Goal: Contribute content: Contribute content

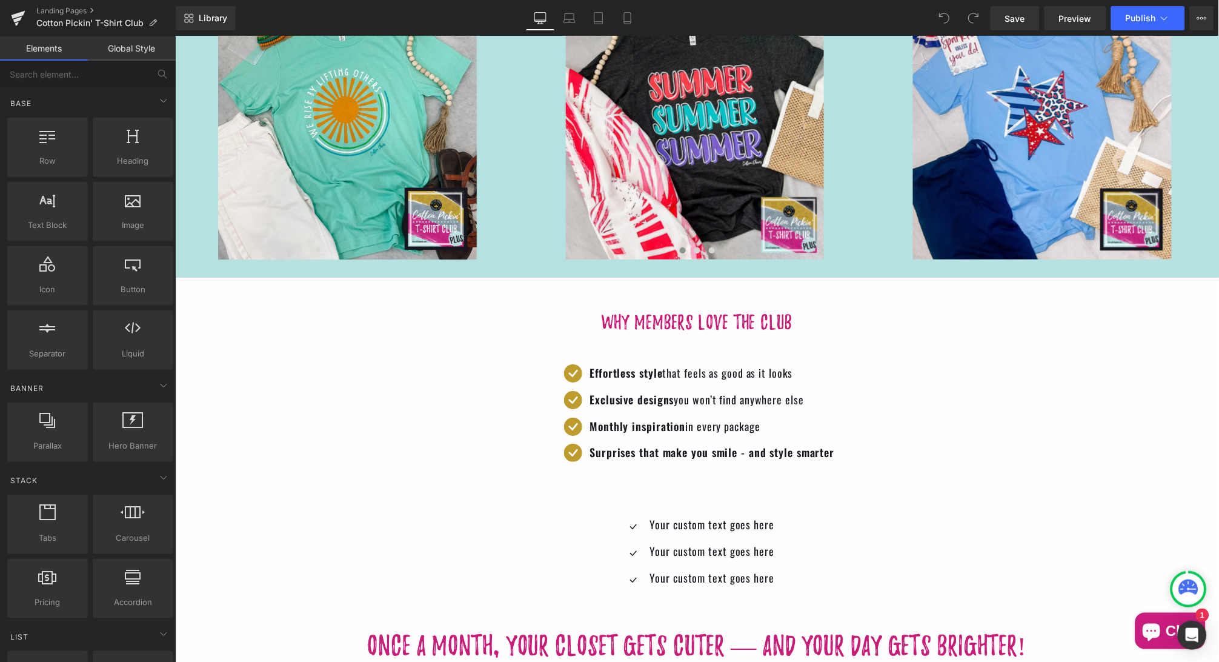
scroll to position [1044, 0]
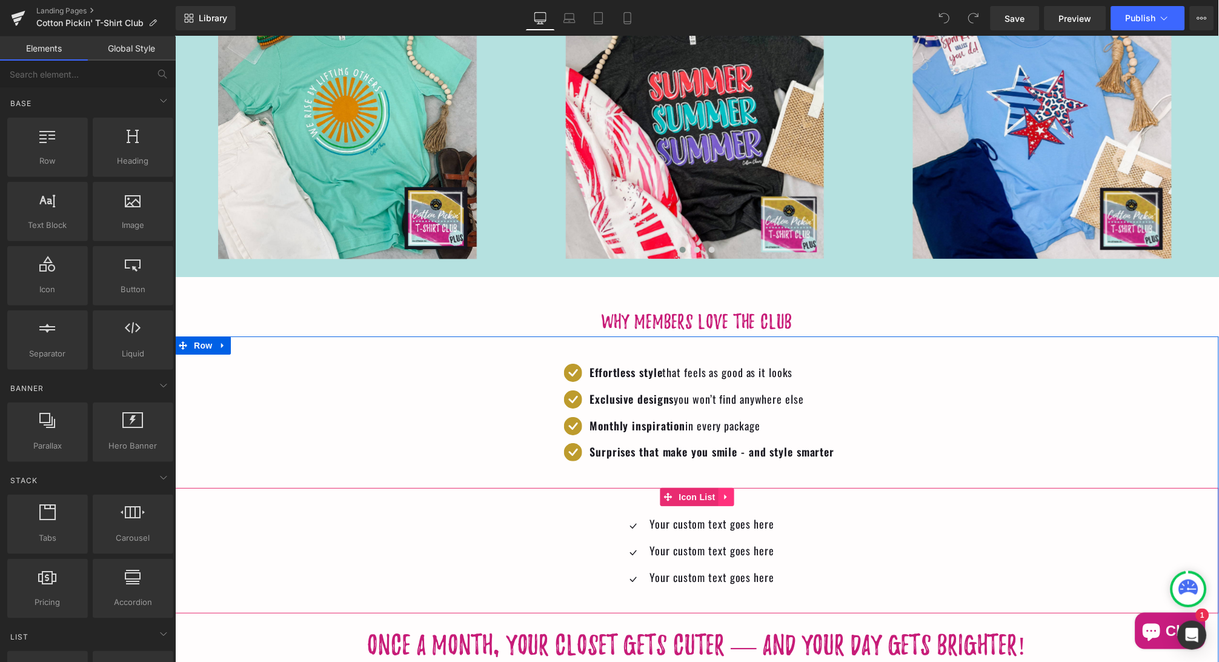
click at [726, 492] on icon at bounding box center [726, 496] width 8 height 9
click at [734, 492] on icon at bounding box center [734, 496] width 8 height 8
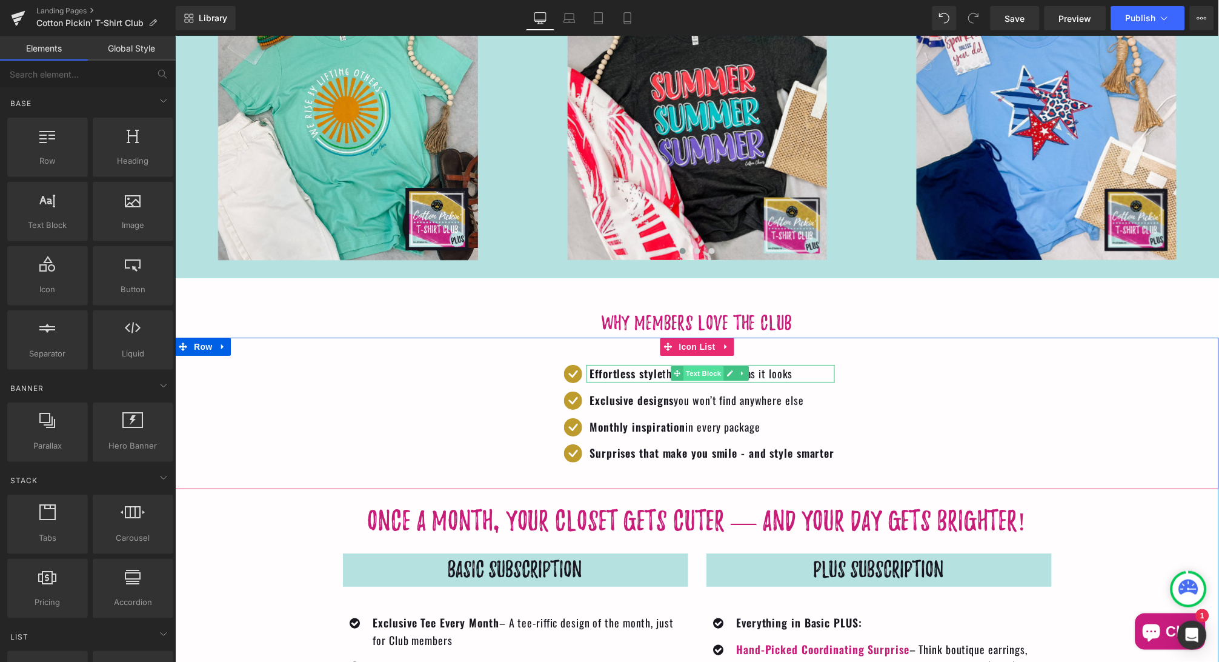
click at [707, 367] on span "Text Block" at bounding box center [703, 372] width 40 height 15
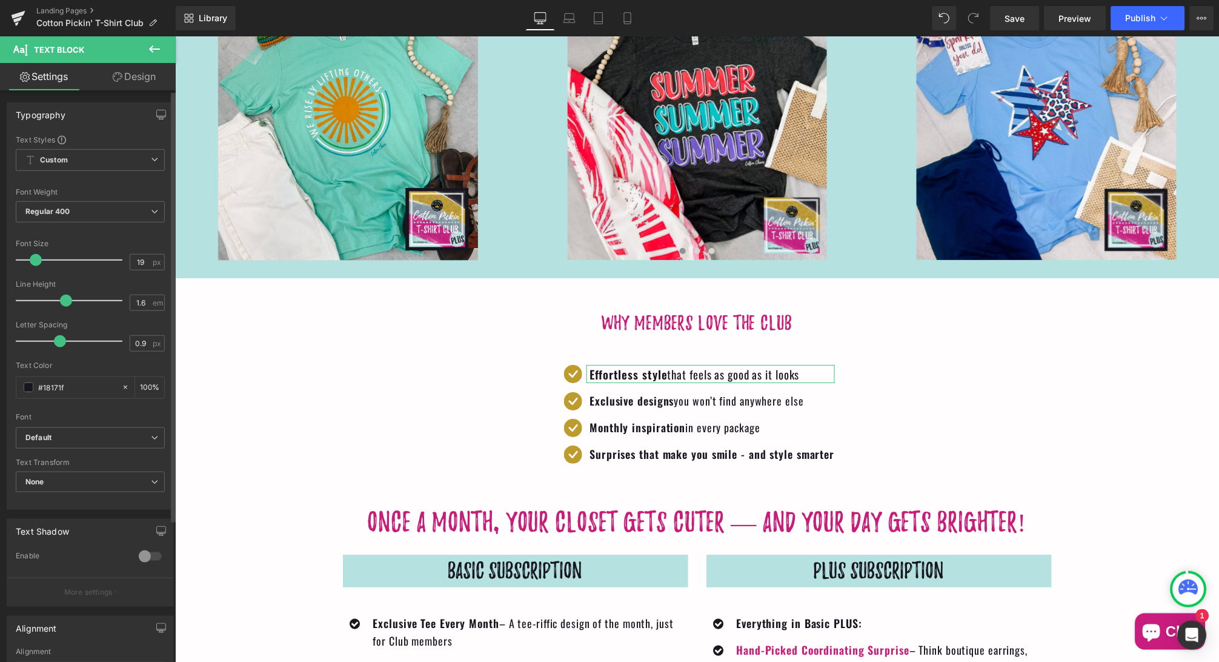
type input "20"
click at [36, 259] on span at bounding box center [37, 260] width 12 height 12
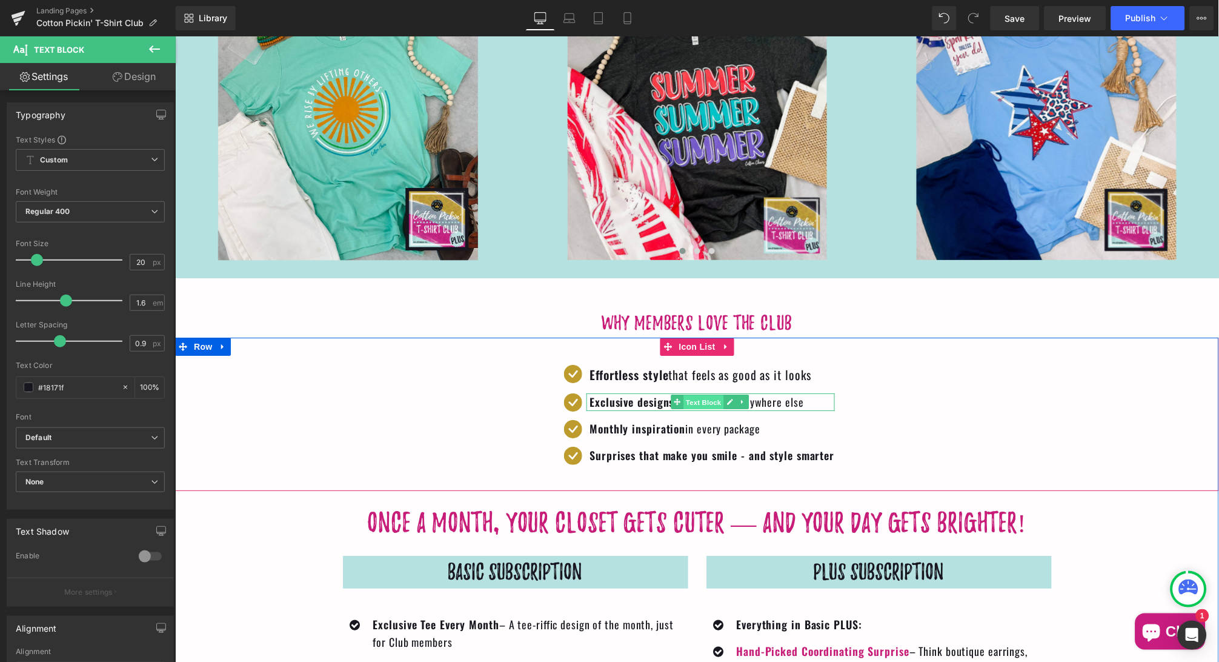
click at [701, 396] on span "Text Block" at bounding box center [703, 402] width 40 height 15
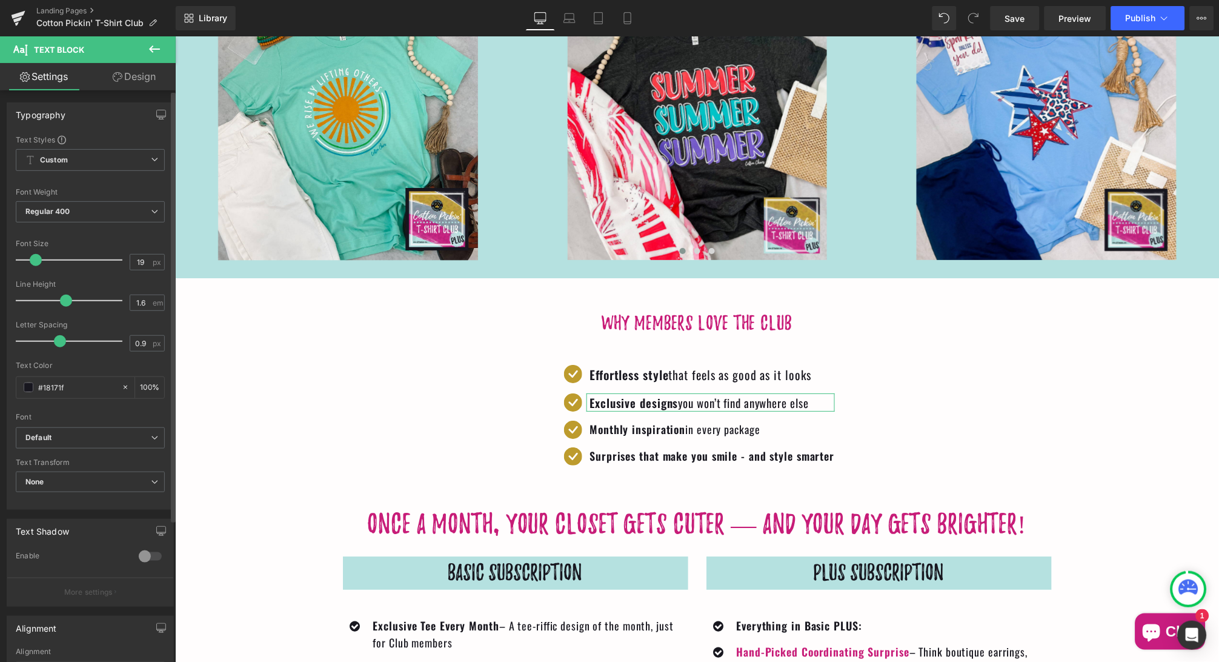
type input "20"
click at [39, 261] on span at bounding box center [37, 260] width 12 height 12
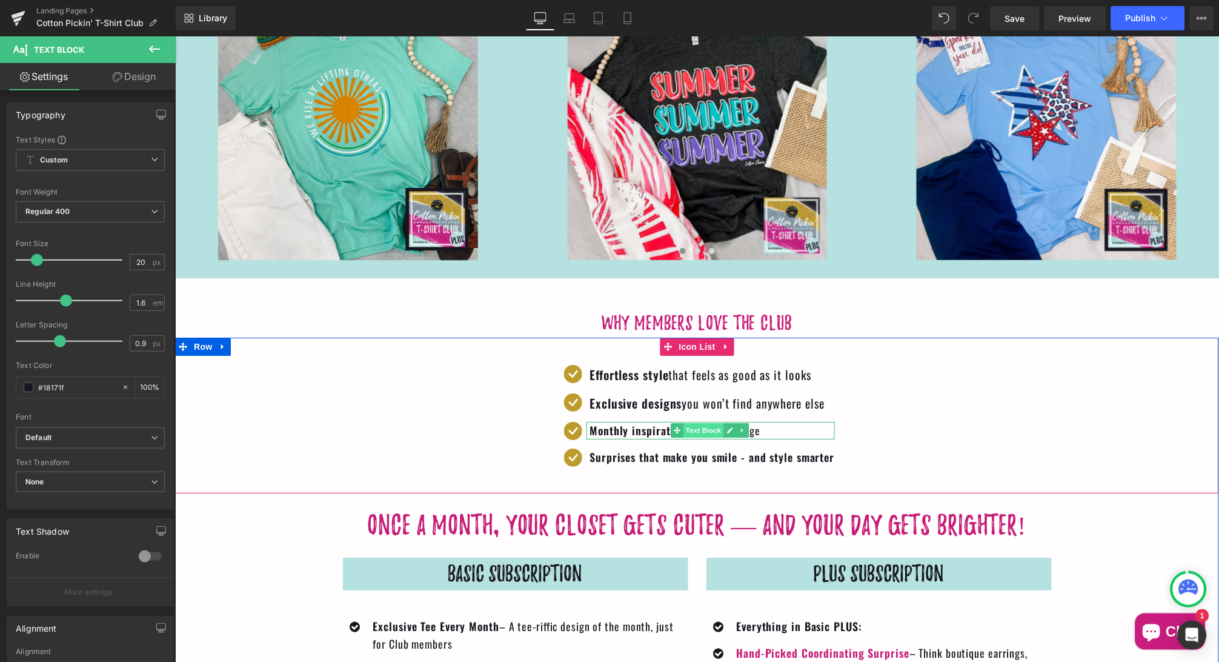
click at [701, 422] on span "Text Block" at bounding box center [703, 429] width 40 height 15
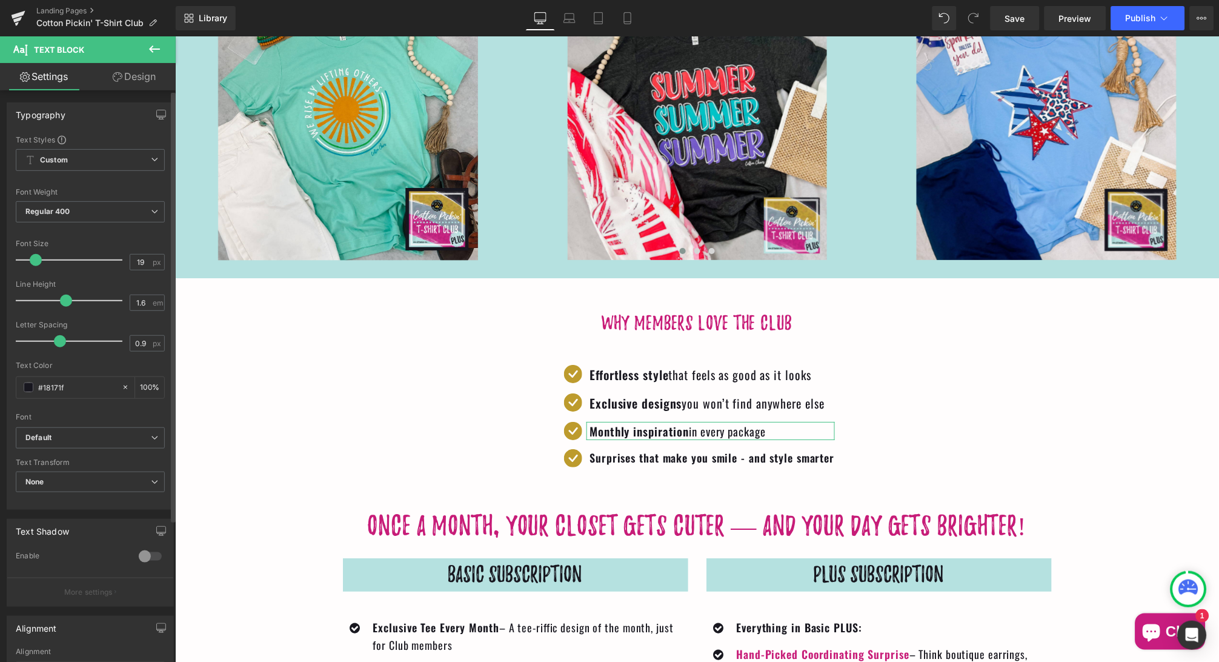
type input "20"
click at [36, 259] on span at bounding box center [37, 260] width 12 height 12
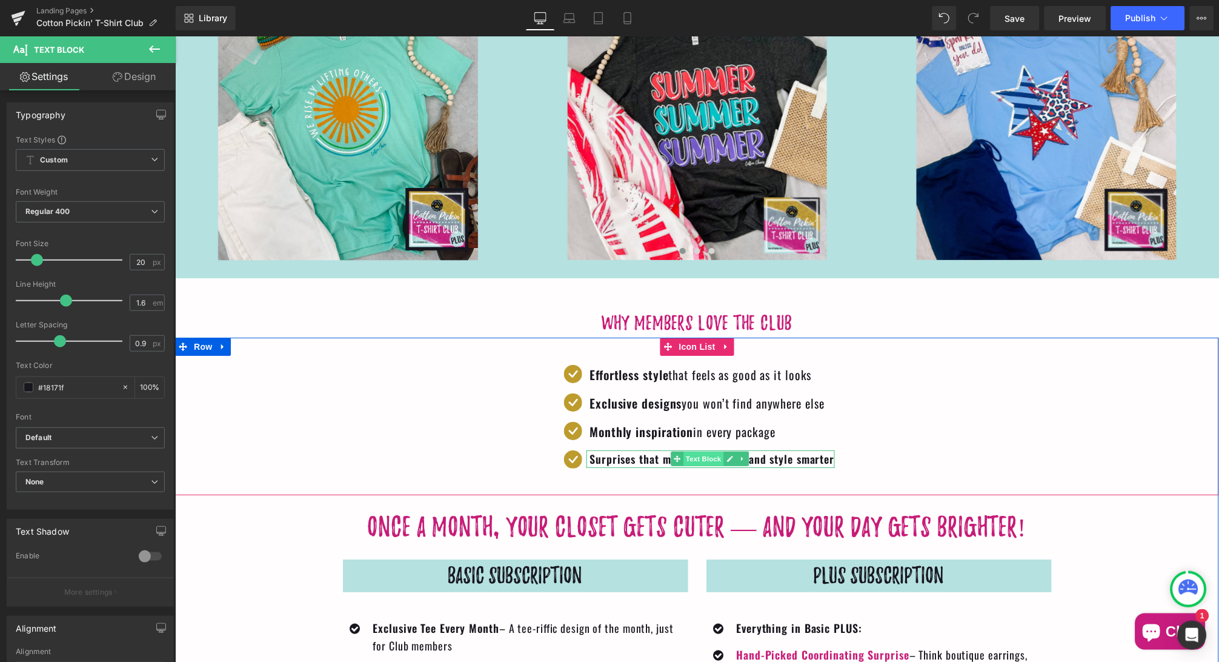
click at [699, 451] on span "Text Block" at bounding box center [703, 458] width 40 height 15
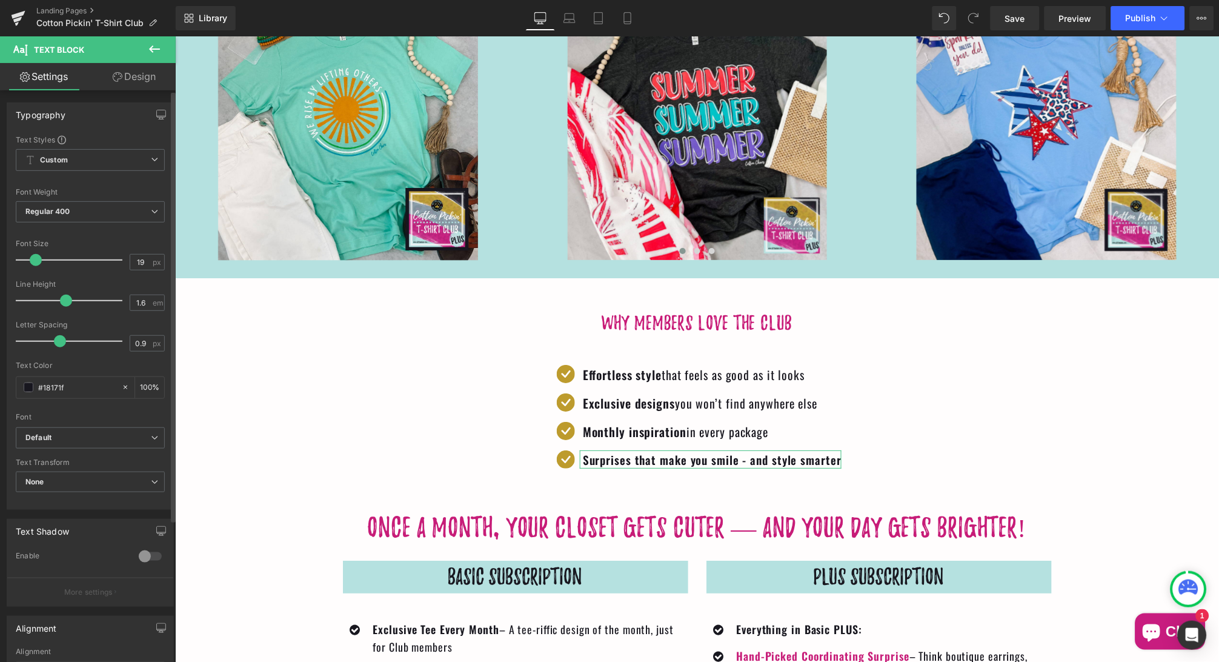
type input "20"
click at [35, 263] on span at bounding box center [37, 260] width 12 height 12
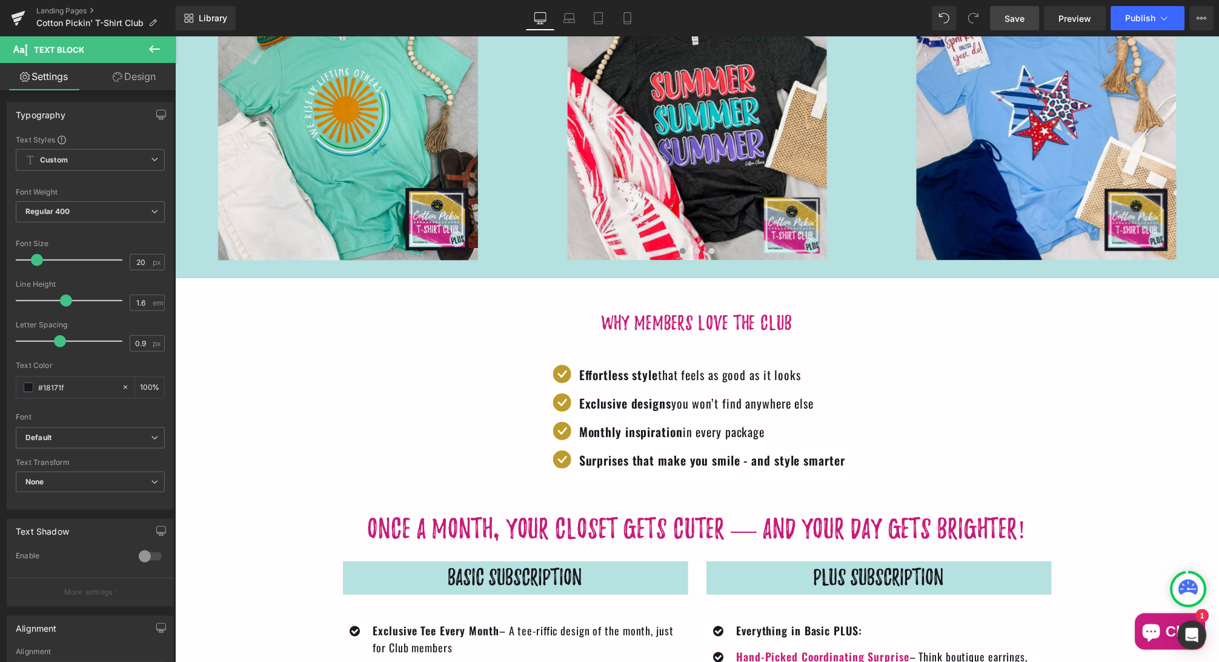
click at [1024, 21] on span "Save" at bounding box center [1015, 18] width 20 height 13
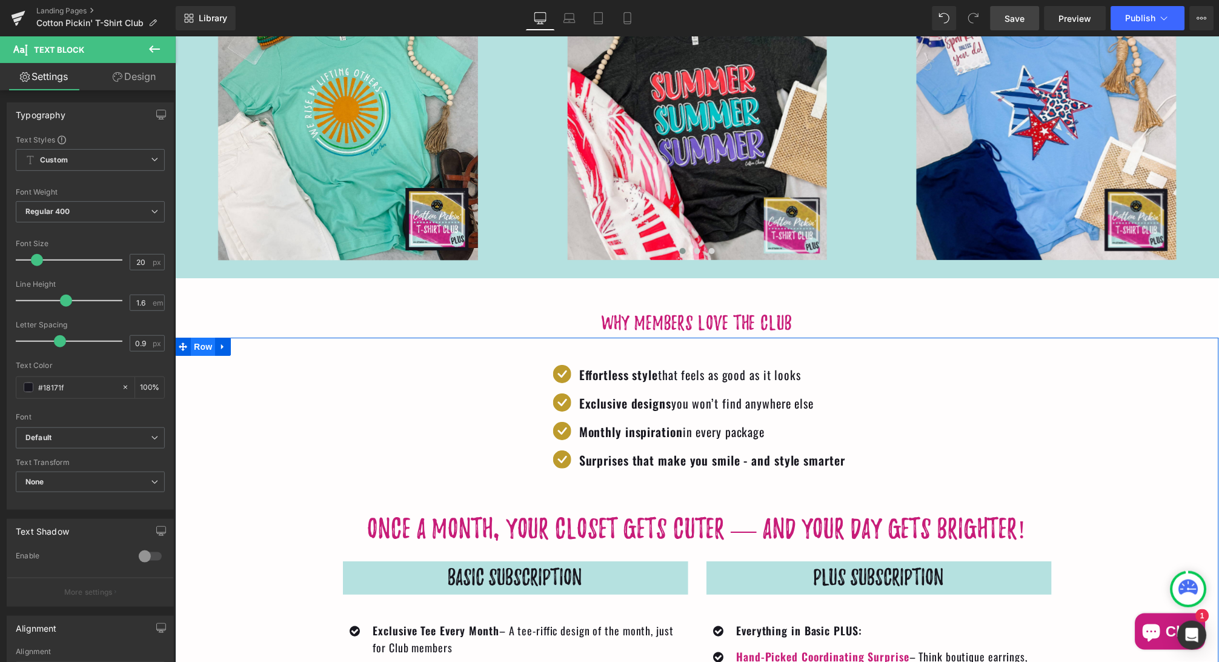
click at [204, 340] on span "Row" at bounding box center [202, 346] width 24 height 18
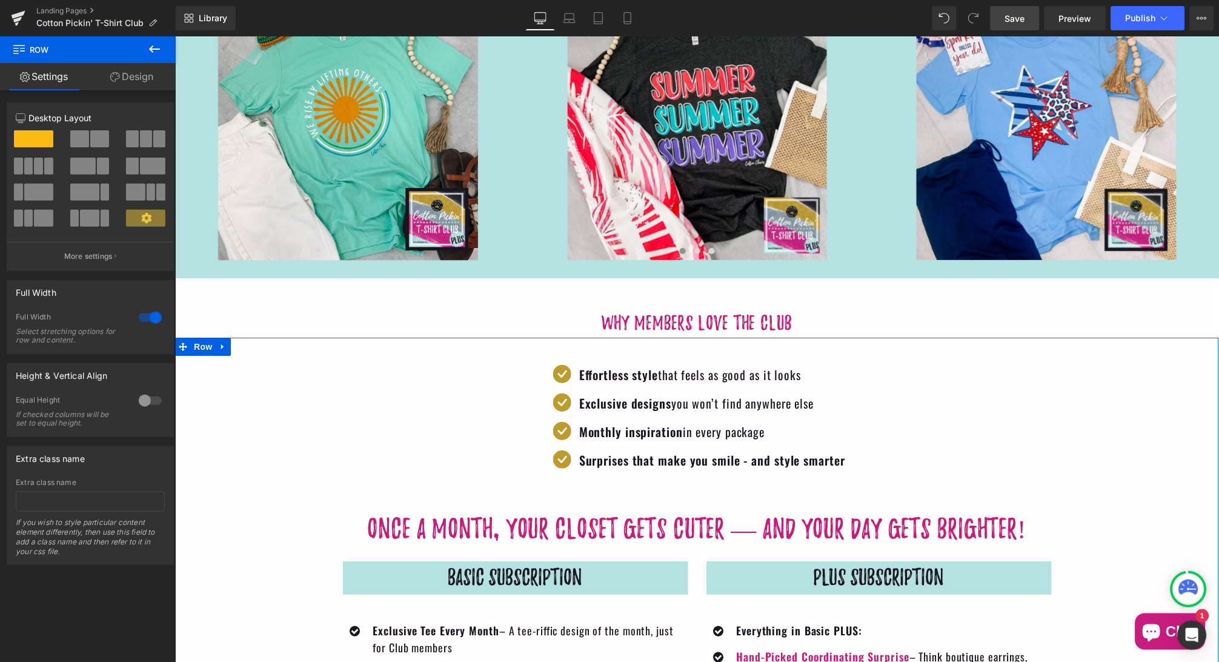
click at [130, 75] on link "Design" at bounding box center [132, 76] width 88 height 27
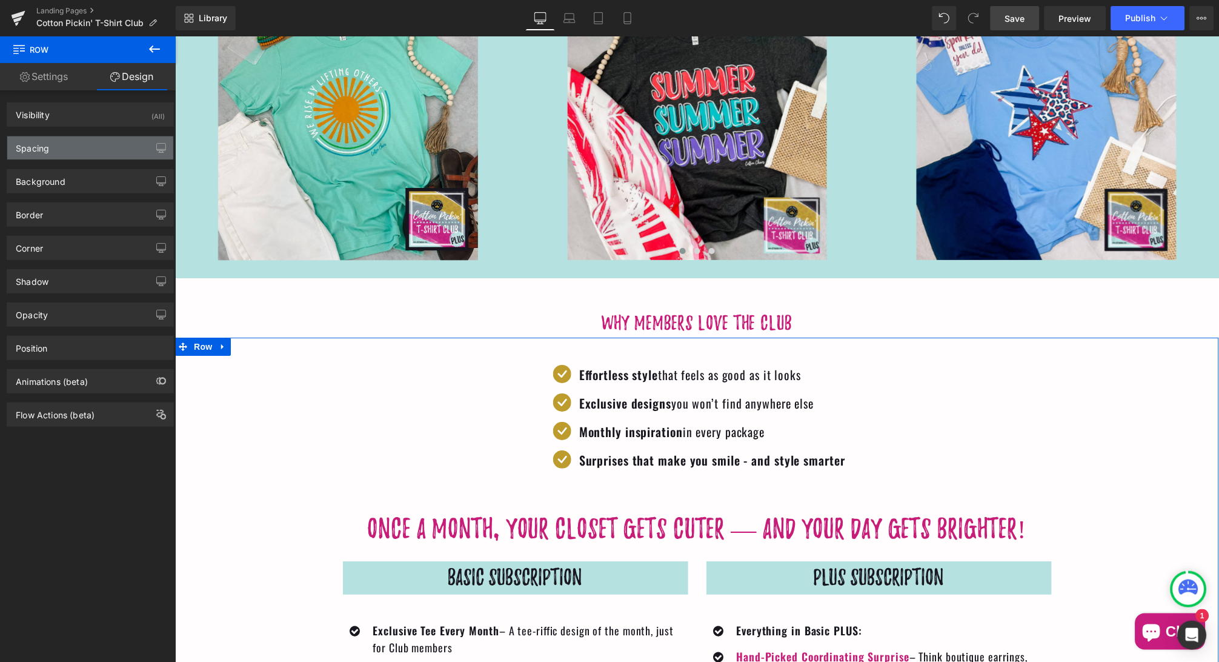
click at [110, 145] on div "Spacing" at bounding box center [90, 147] width 166 height 23
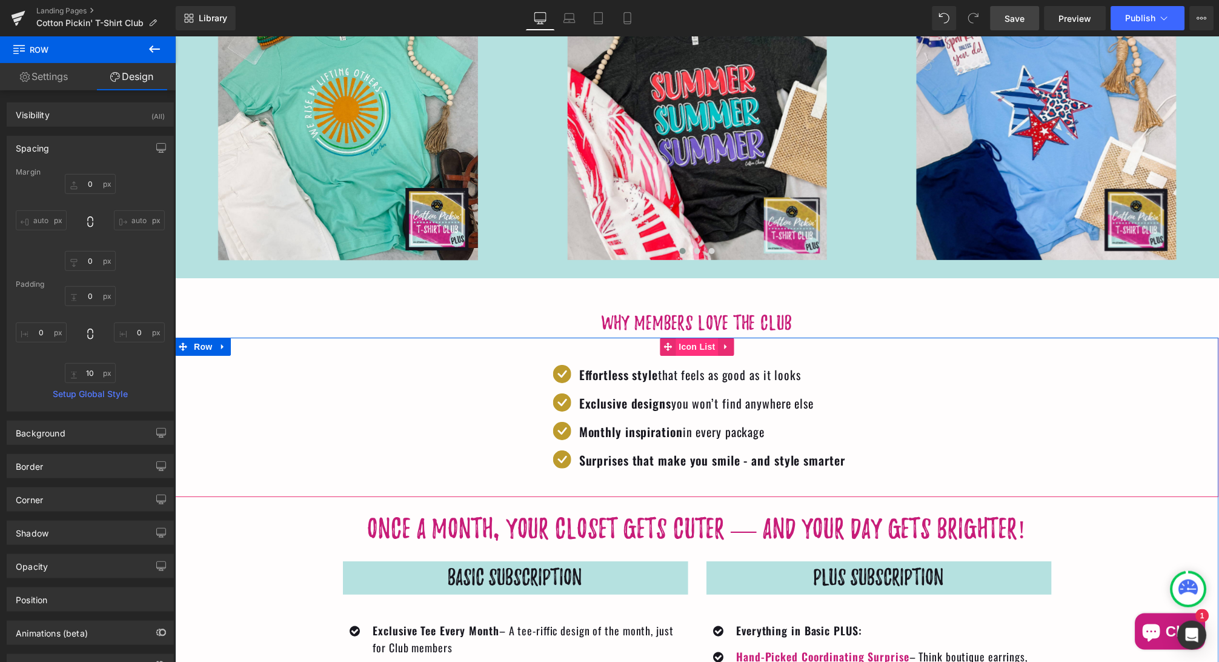
click at [691, 340] on span "Icon List" at bounding box center [697, 346] width 42 height 18
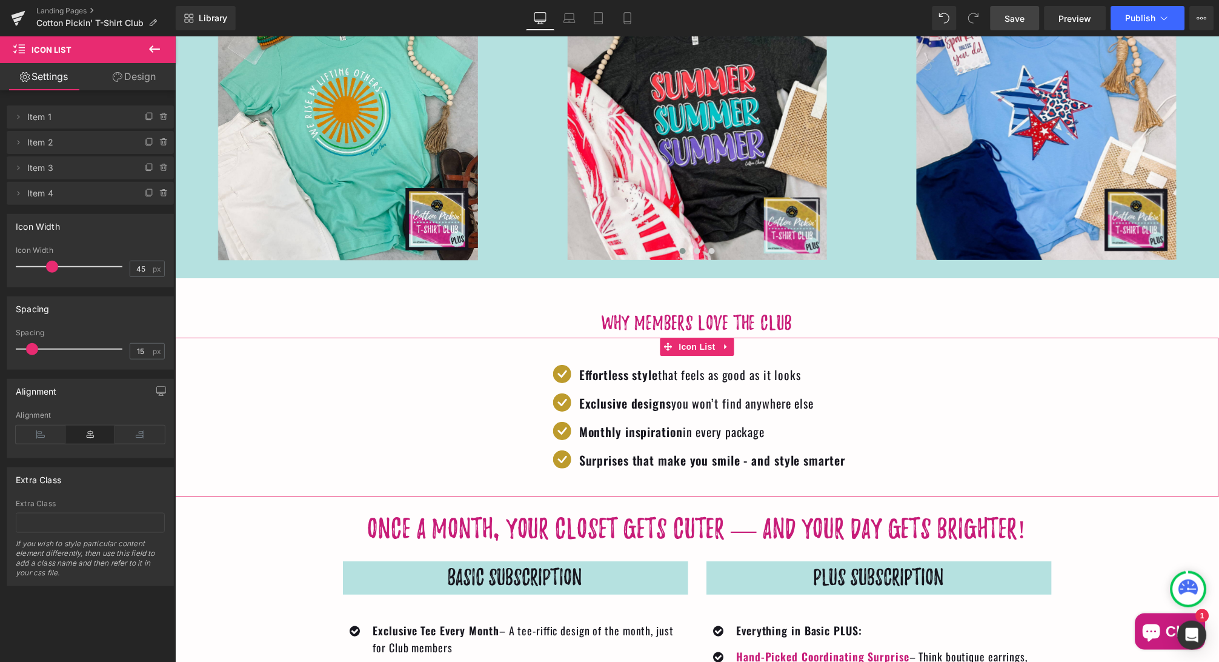
click at [125, 79] on link "Design" at bounding box center [134, 76] width 88 height 27
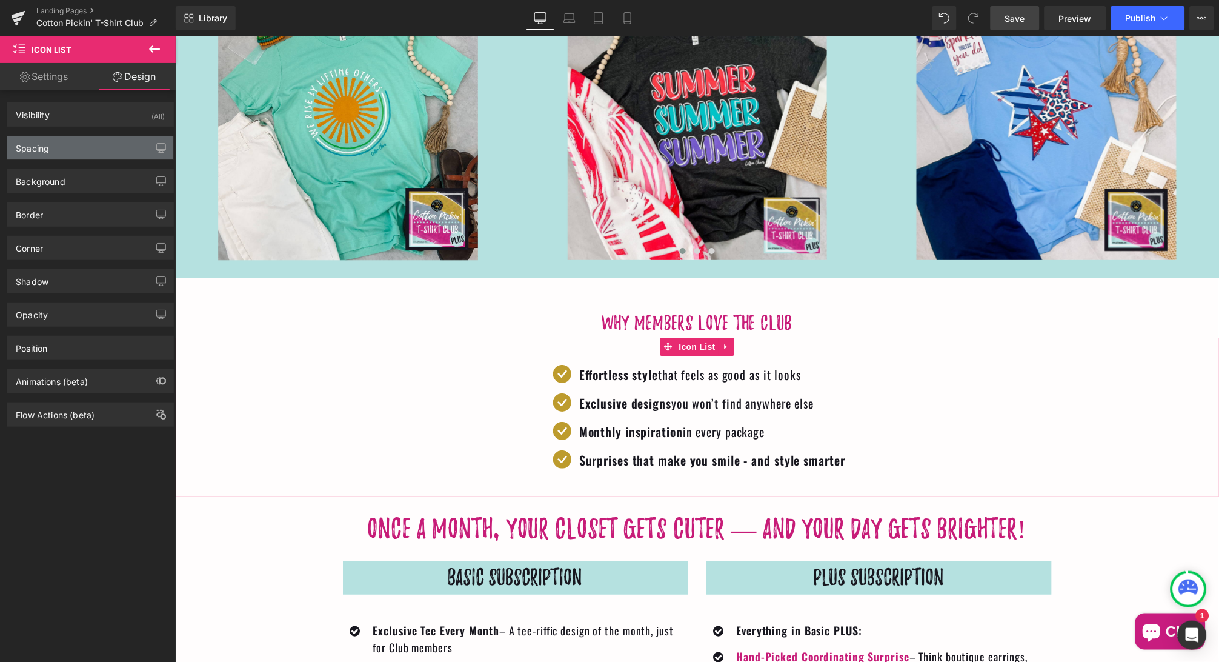
click at [92, 152] on div "Spacing" at bounding box center [90, 147] width 166 height 23
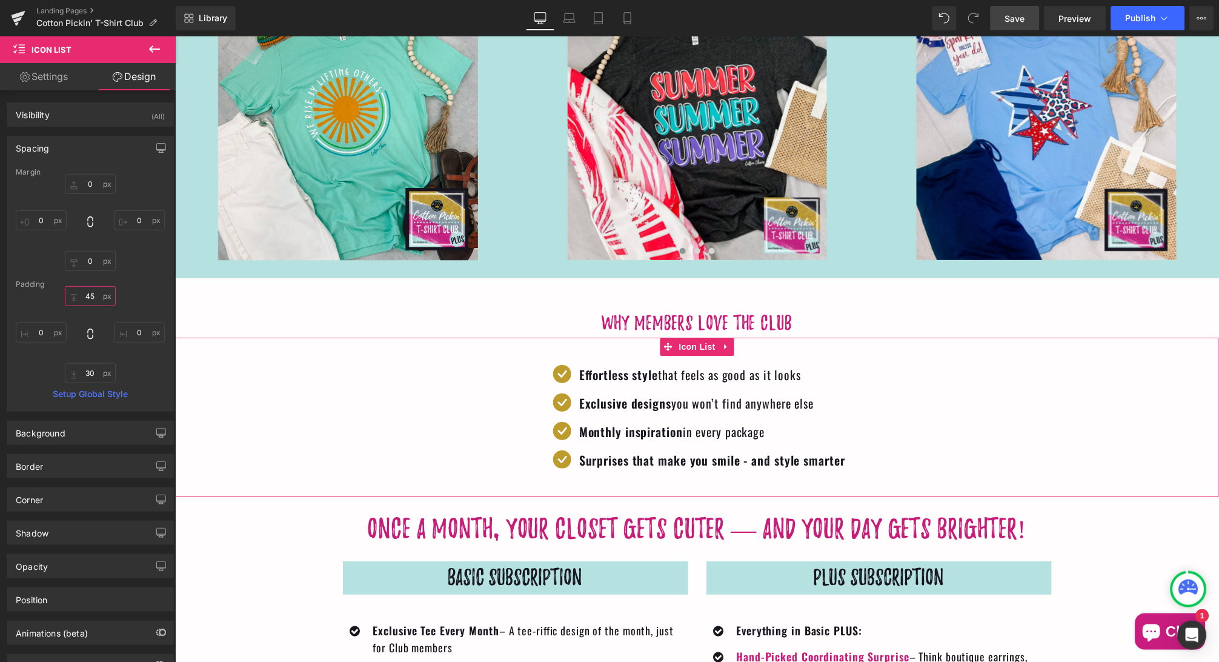
click at [94, 294] on input "45" at bounding box center [90, 296] width 51 height 20
type input "4"
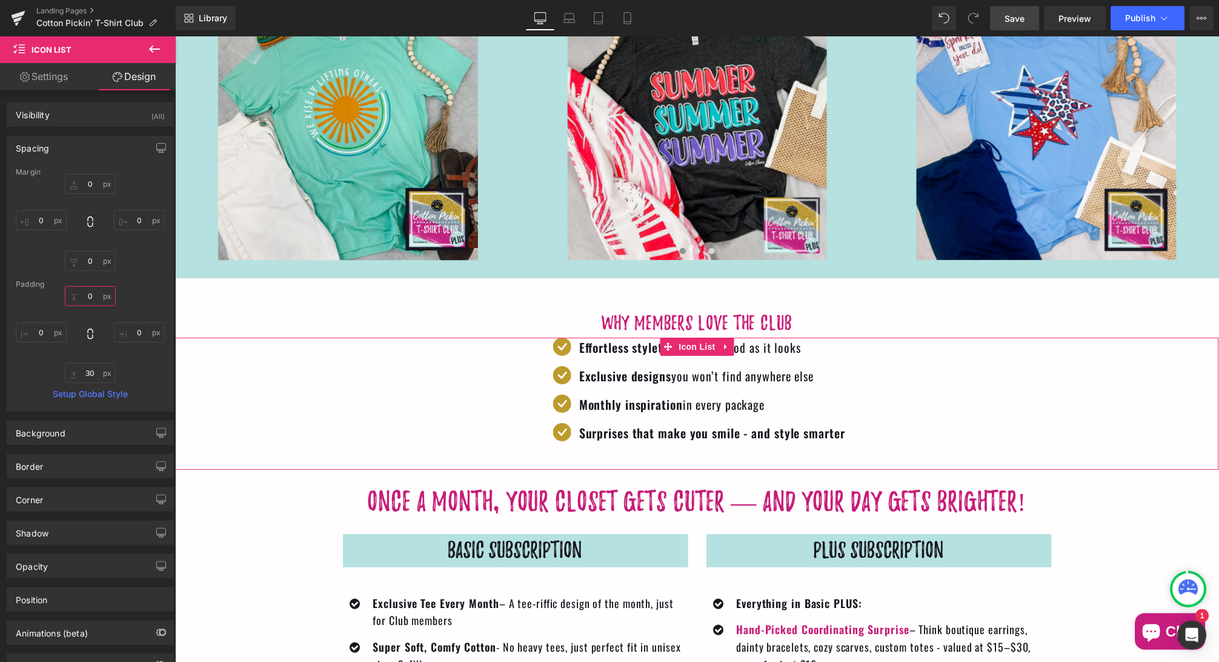
type input "0"
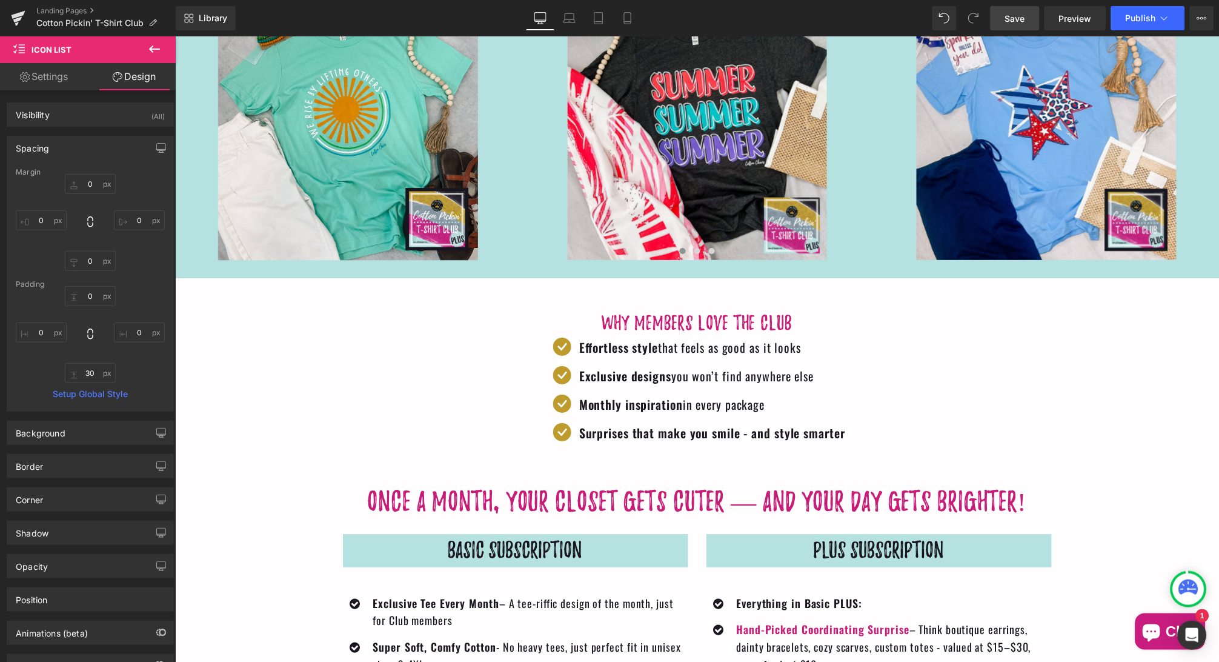
click at [1015, 19] on span "Save" at bounding box center [1015, 18] width 20 height 13
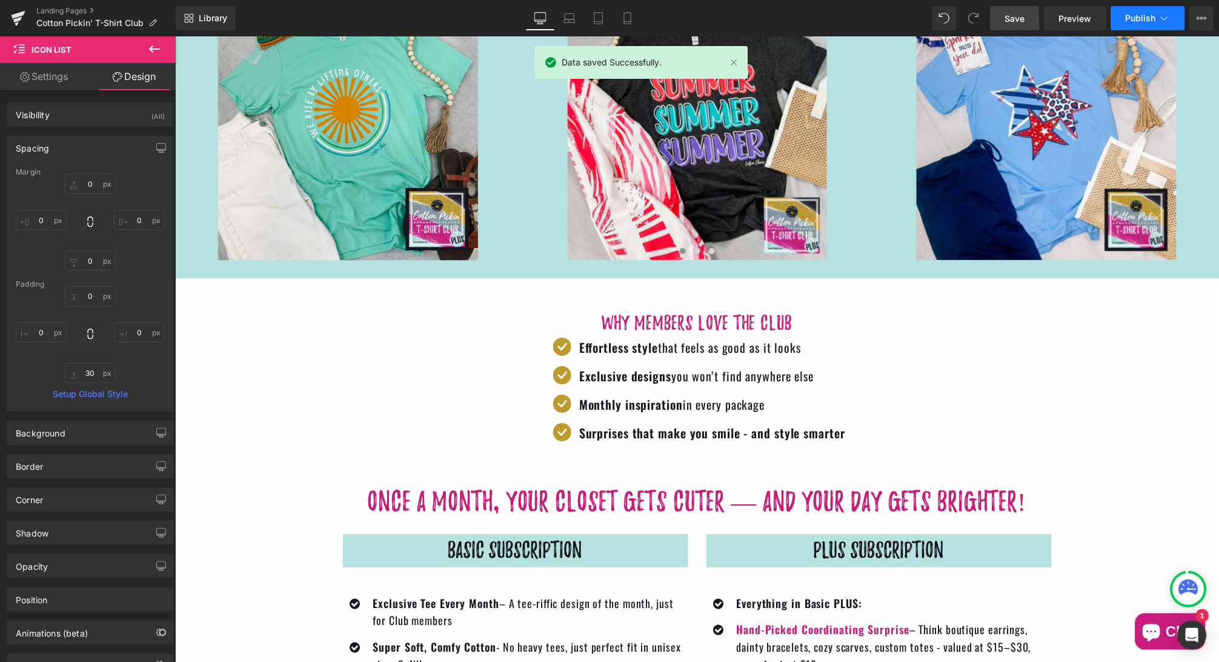
click at [1154, 22] on span "Publish" at bounding box center [1141, 18] width 30 height 10
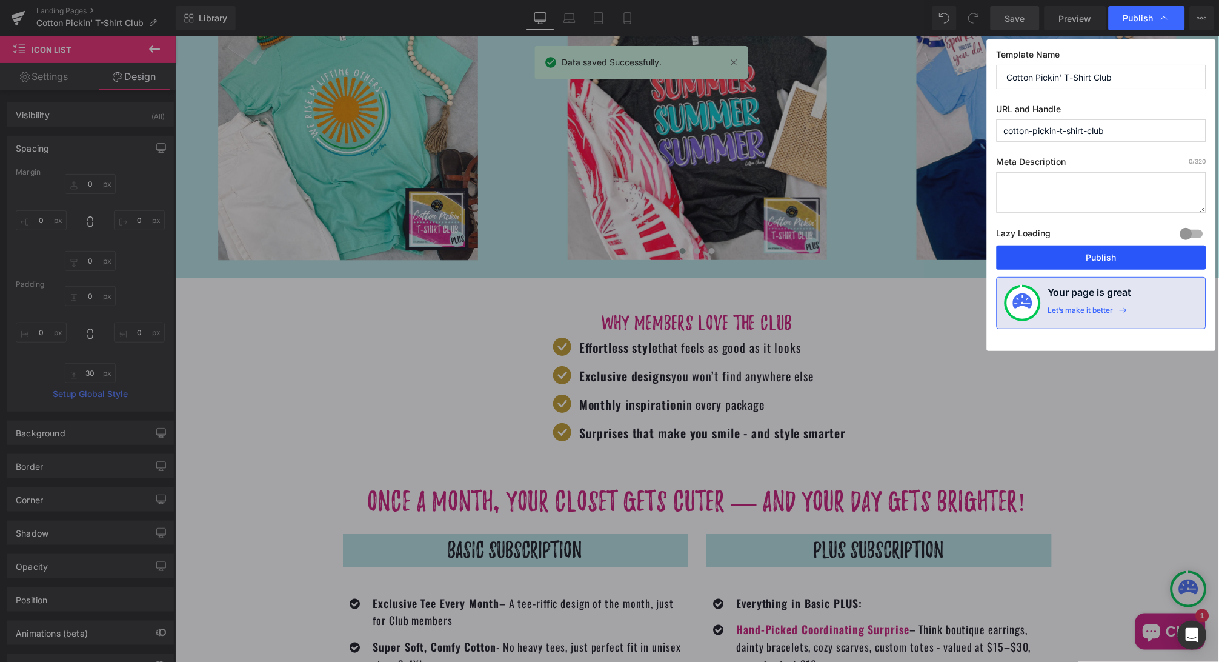
click at [1092, 253] on button "Publish" at bounding box center [1102, 257] width 210 height 24
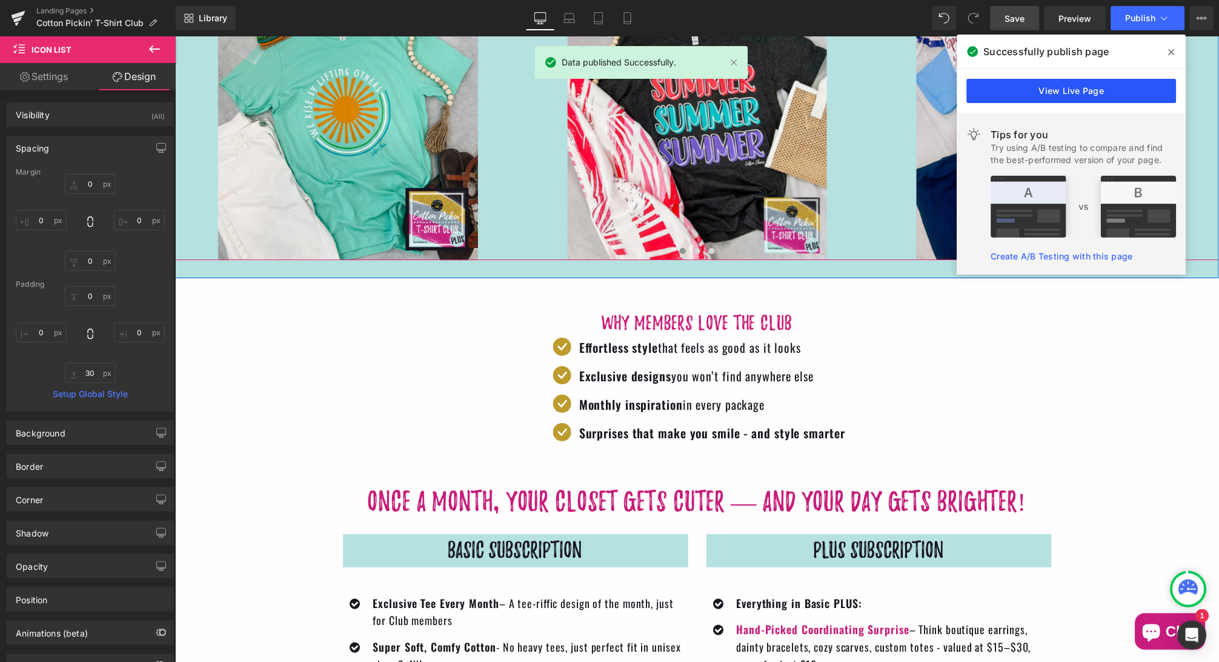
click at [1080, 92] on link "View Live Page" at bounding box center [1072, 91] width 210 height 24
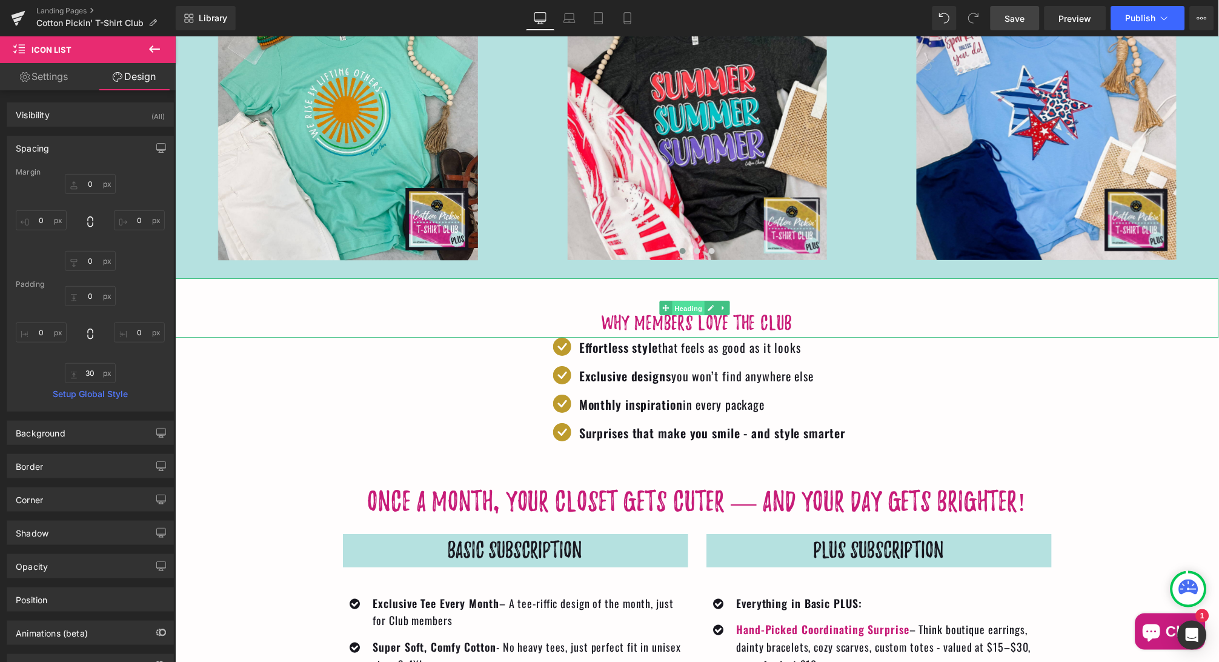
click at [692, 304] on span "Heading" at bounding box center [688, 308] width 33 height 15
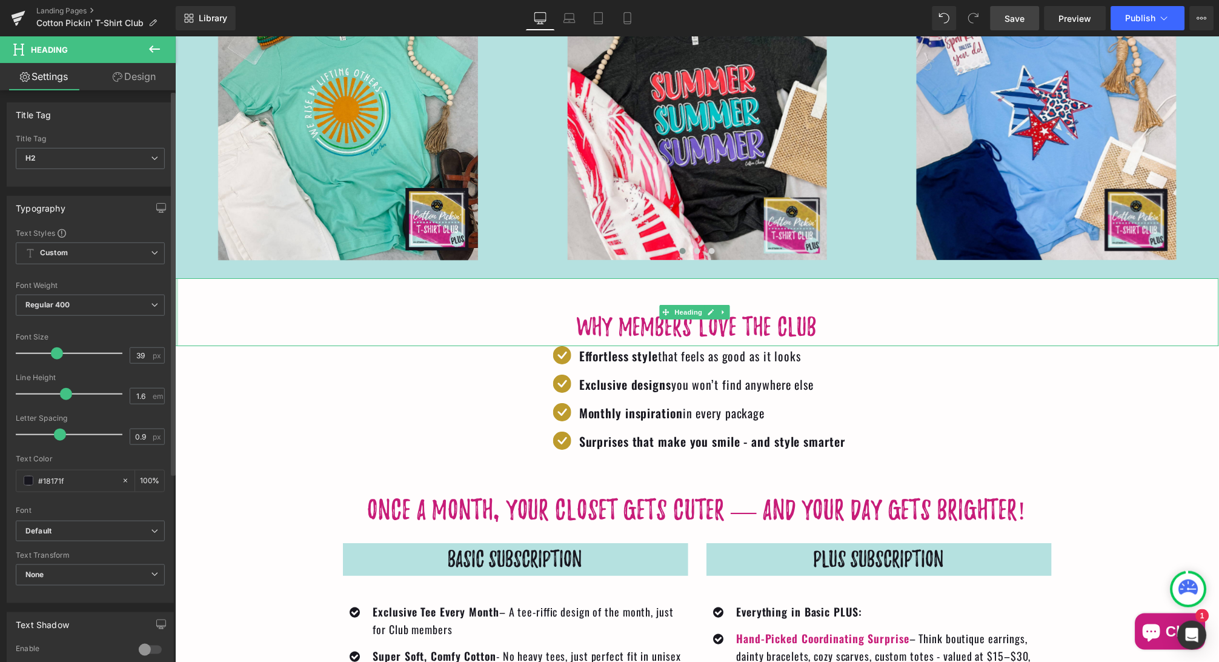
drag, startPoint x: 47, startPoint y: 349, endPoint x: 56, endPoint y: 349, distance: 9.1
click at [56, 349] on span at bounding box center [57, 353] width 12 height 12
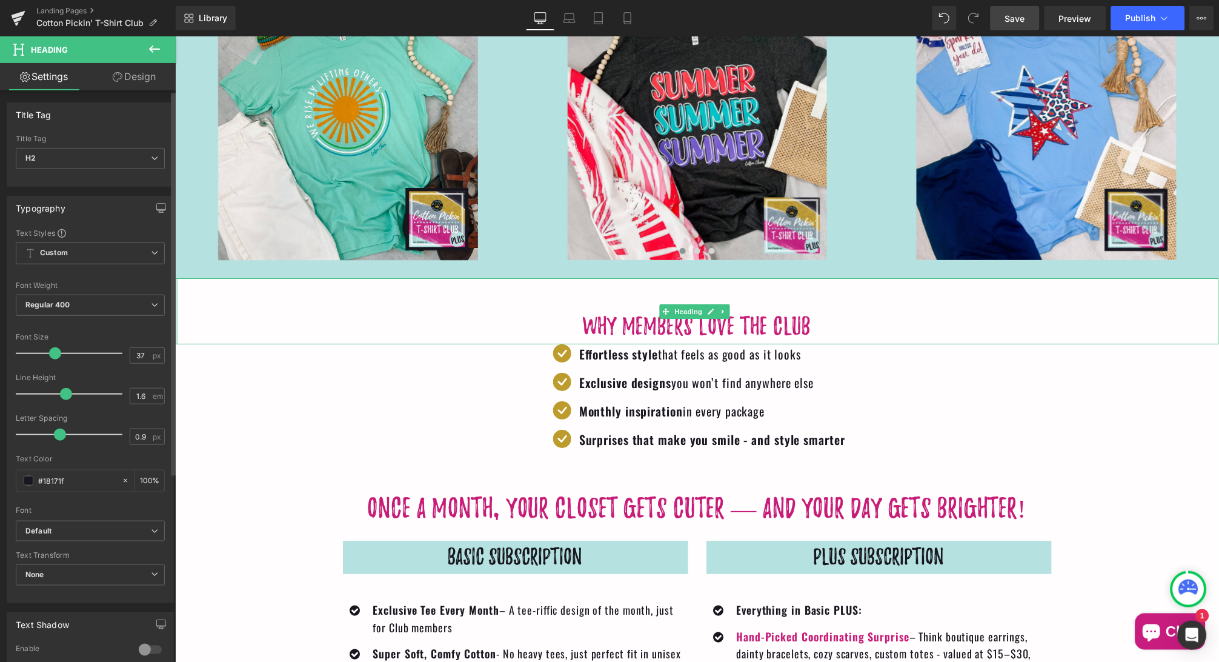
type input "38"
click at [55, 348] on span at bounding box center [56, 353] width 12 height 12
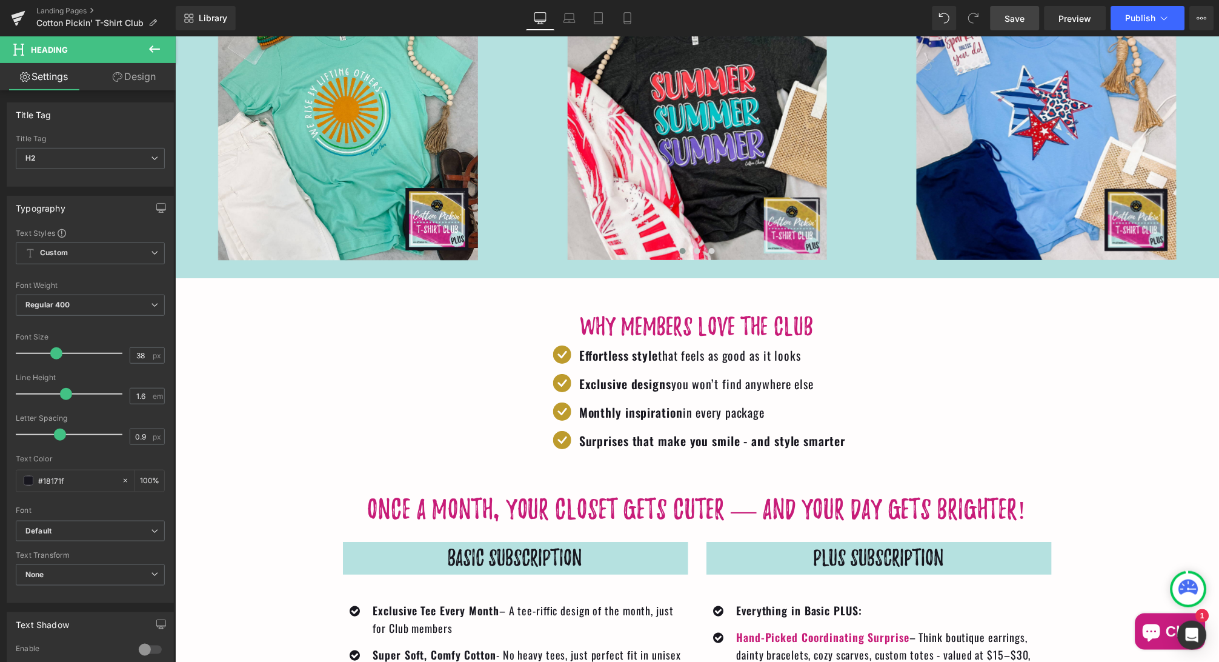
click at [1007, 18] on span "Save" at bounding box center [1015, 18] width 20 height 13
click at [571, 19] on icon at bounding box center [570, 18] width 12 height 12
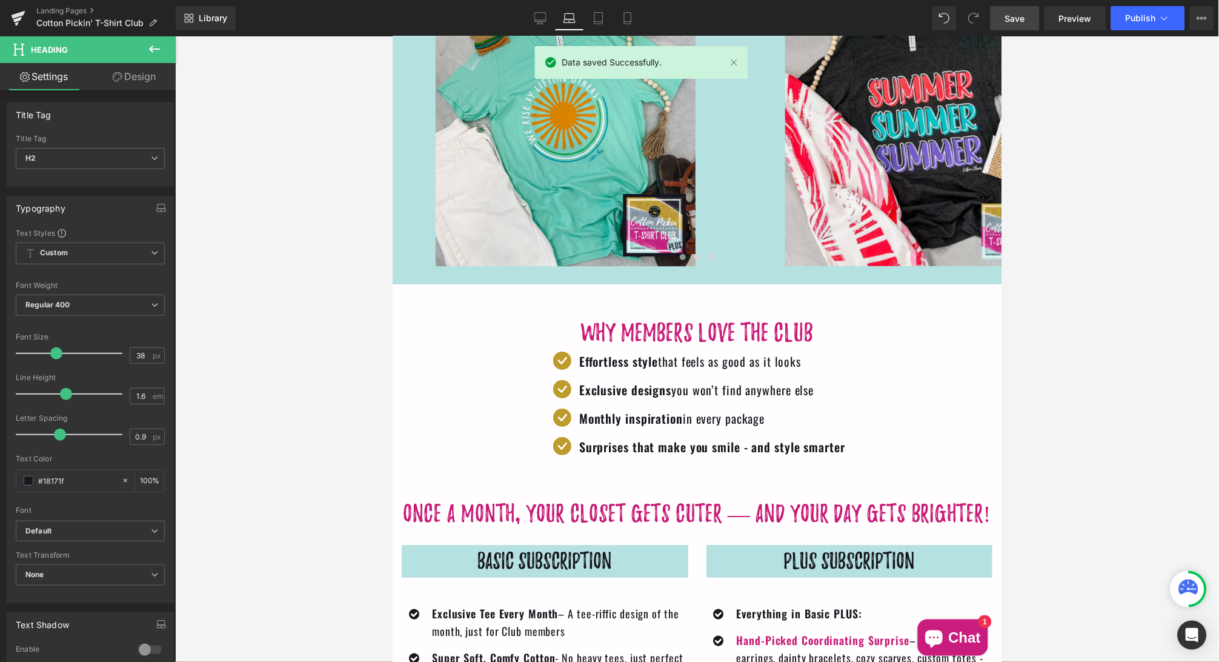
scroll to position [1073, 0]
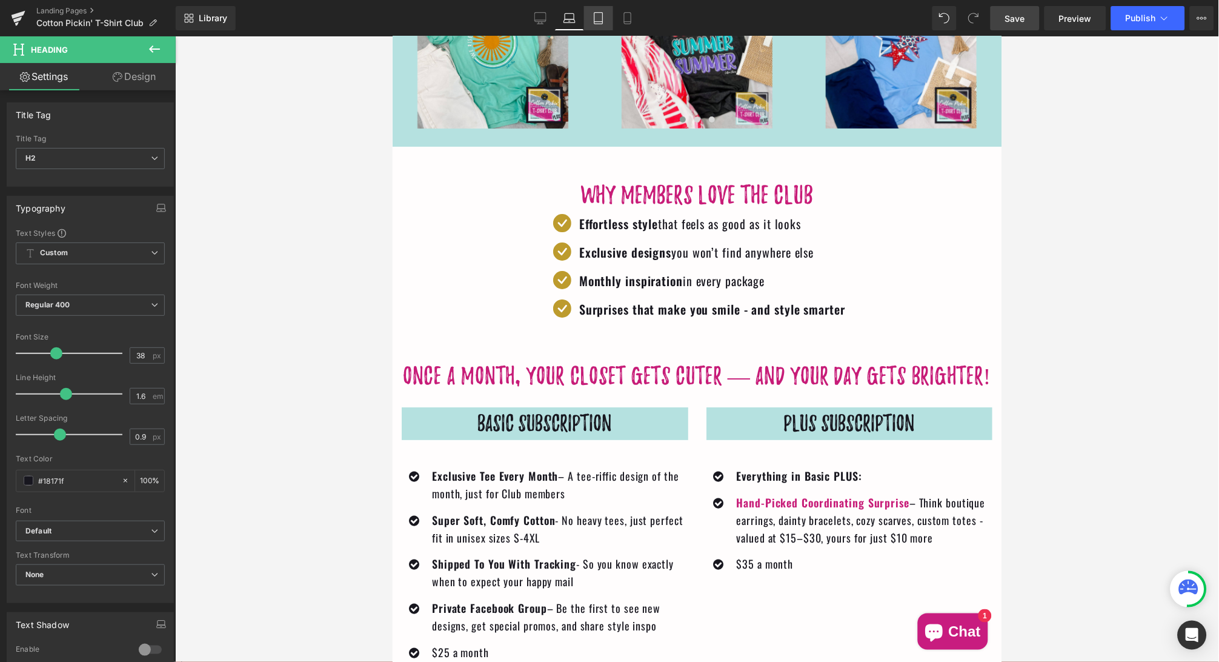
click at [602, 19] on icon at bounding box center [599, 18] width 12 height 12
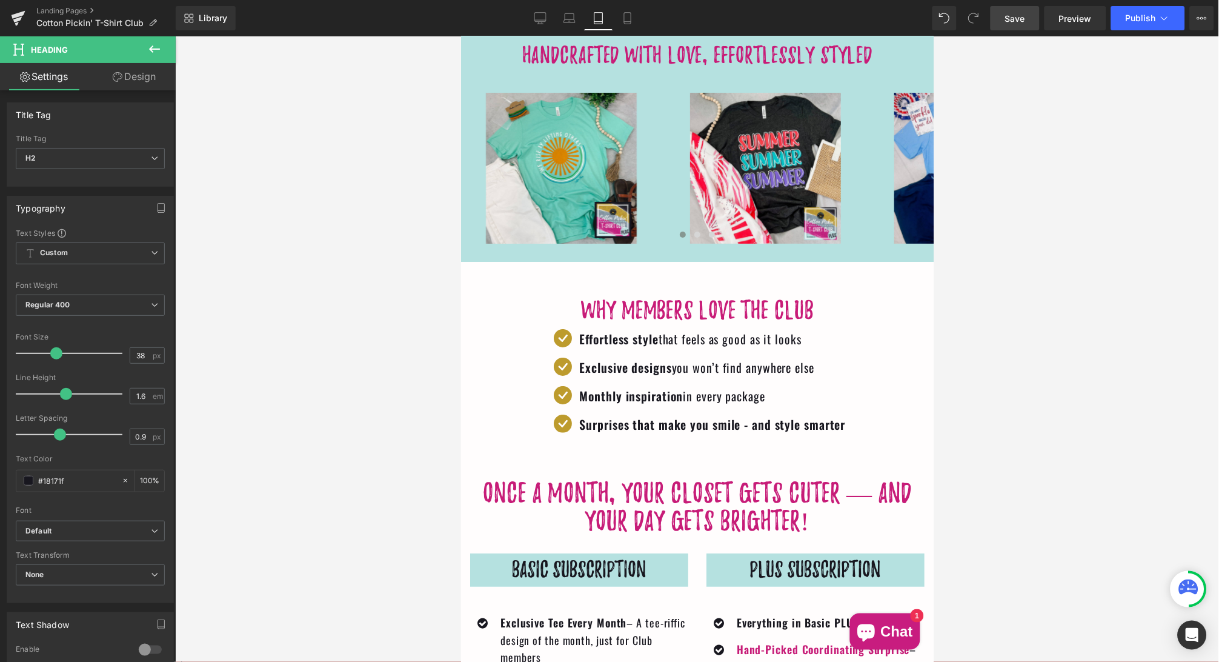
scroll to position [1188, 0]
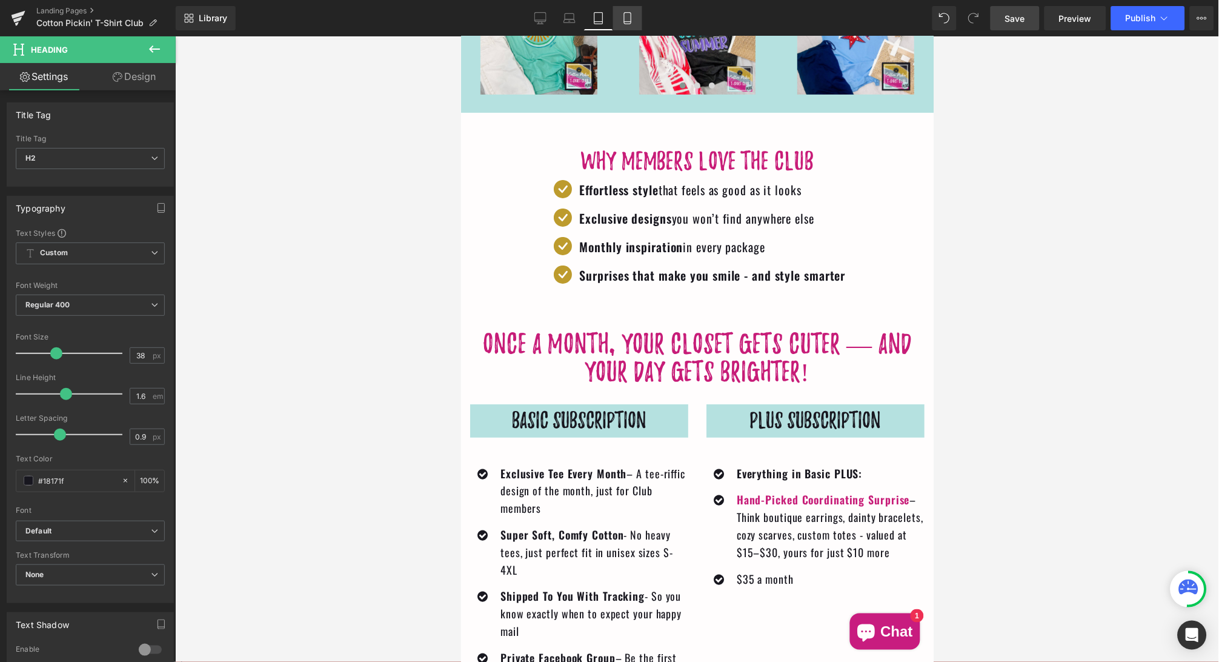
click at [622, 19] on icon at bounding box center [628, 18] width 12 height 12
type input "100"
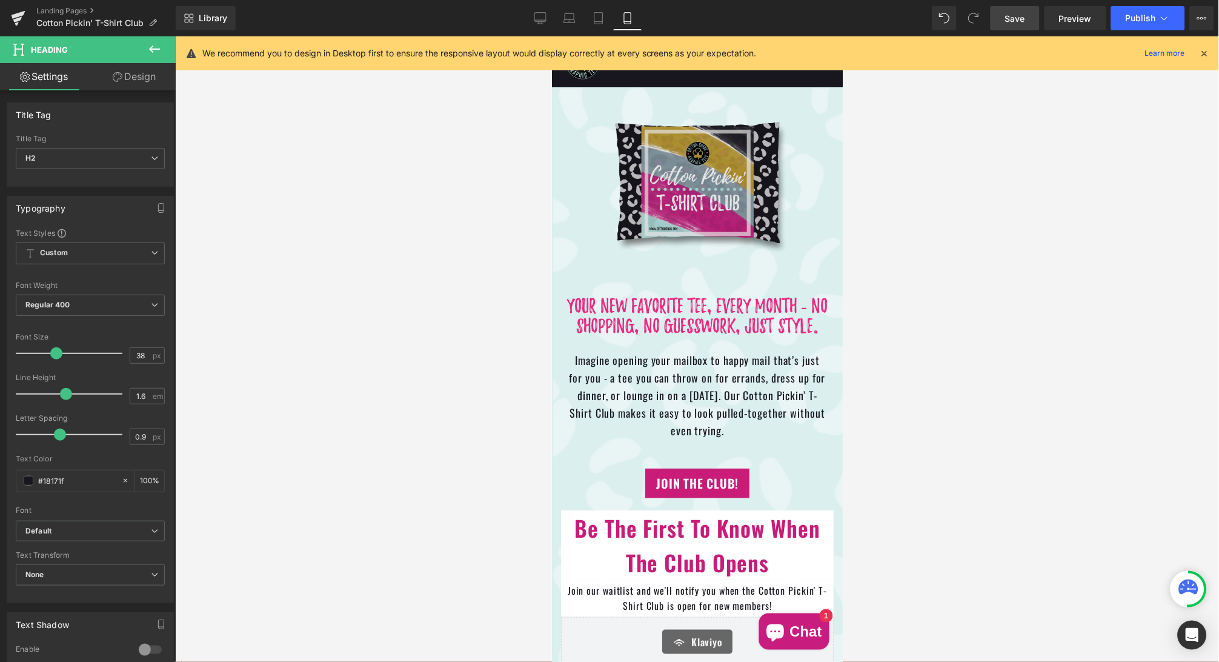
scroll to position [0, 0]
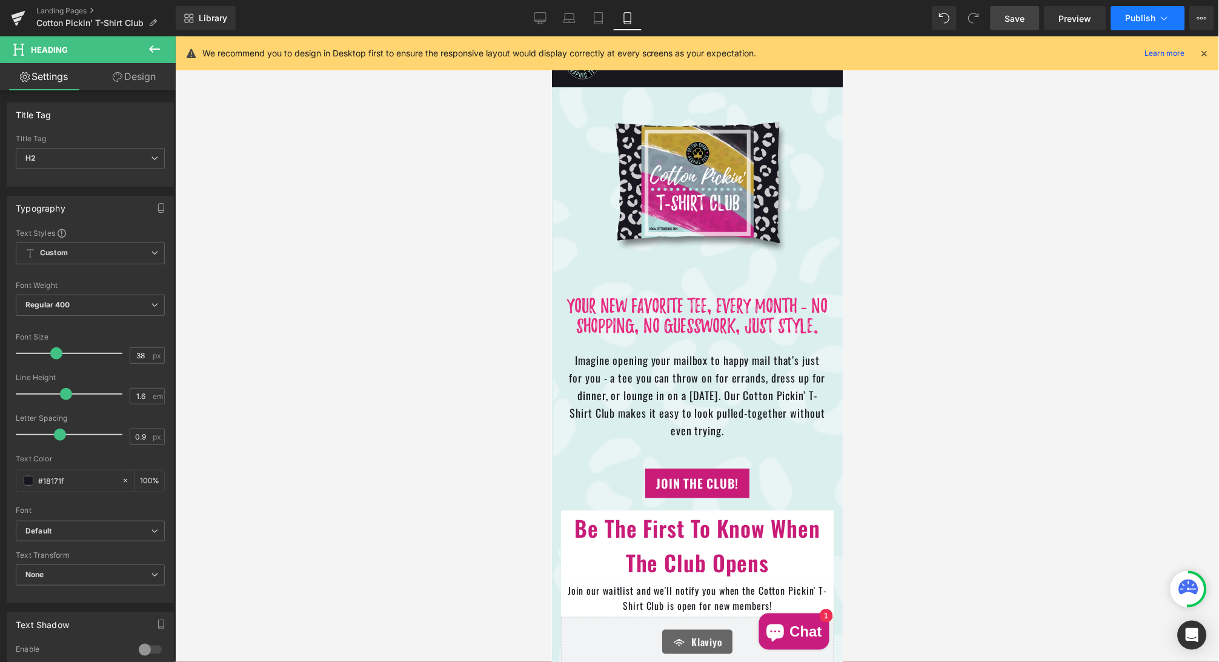
click at [1141, 19] on span "Publish" at bounding box center [1141, 18] width 30 height 10
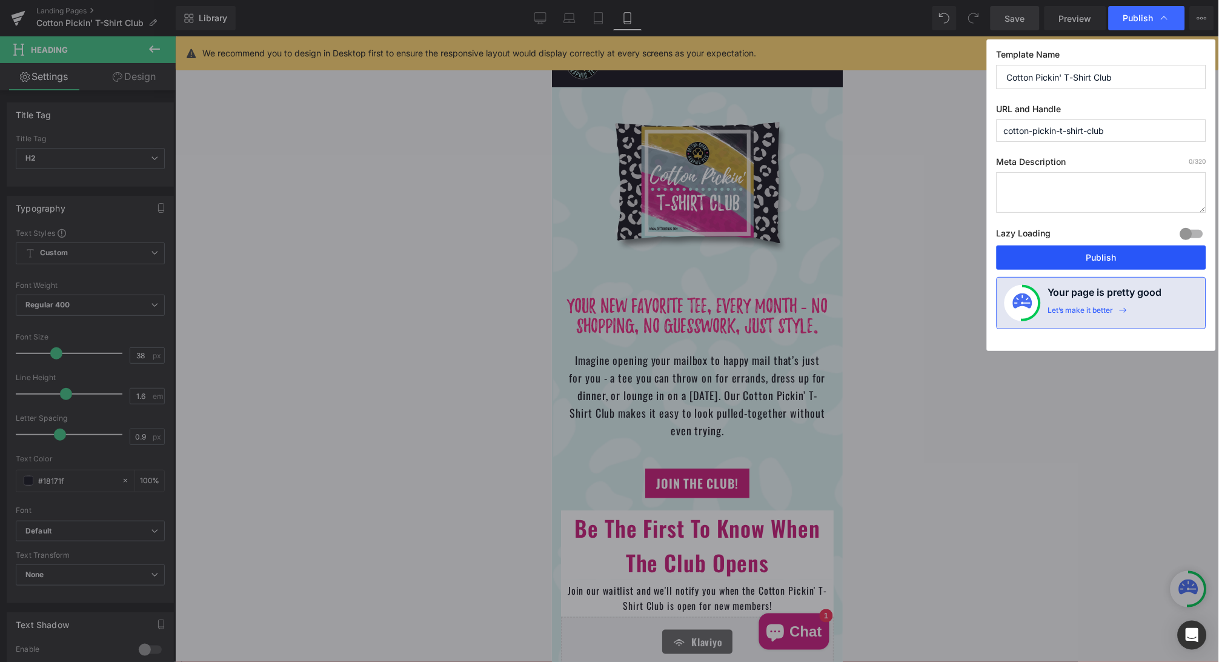
click at [1070, 259] on button "Publish" at bounding box center [1102, 257] width 210 height 24
